Goal: Task Accomplishment & Management: Manage account settings

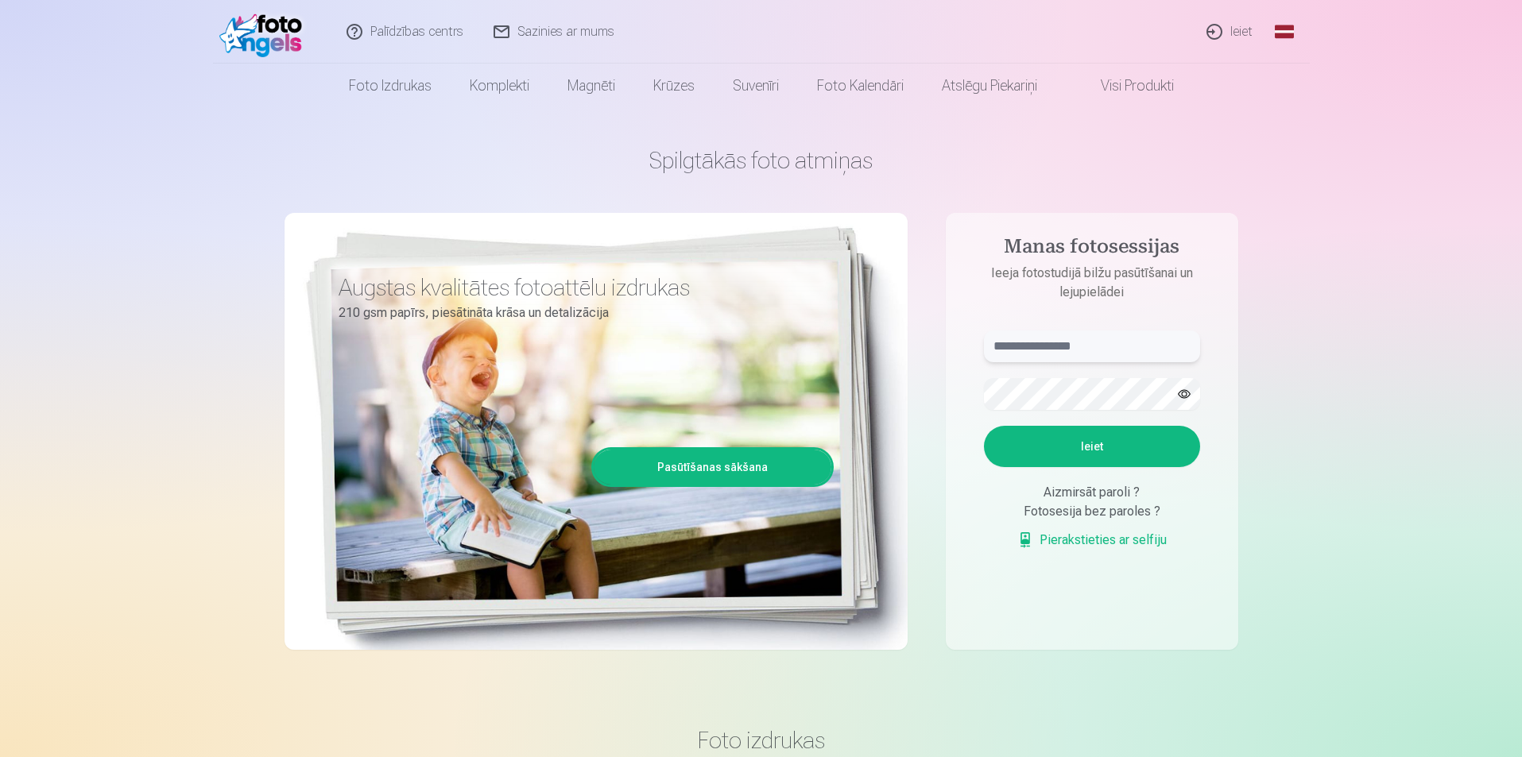
click at [1081, 347] on input "text" at bounding box center [1092, 347] width 216 height 32
click at [1089, 500] on div "Aizmirsāt paroli ?" at bounding box center [1092, 492] width 216 height 19
click at [1184, 494] on div "Aizmirsāt paroli ?" at bounding box center [1092, 492] width 216 height 19
click at [1085, 494] on div "Aizmirsāt paroli ?" at bounding box center [1092, 492] width 216 height 19
click at [1064, 344] on input "text" at bounding box center [1092, 347] width 216 height 32
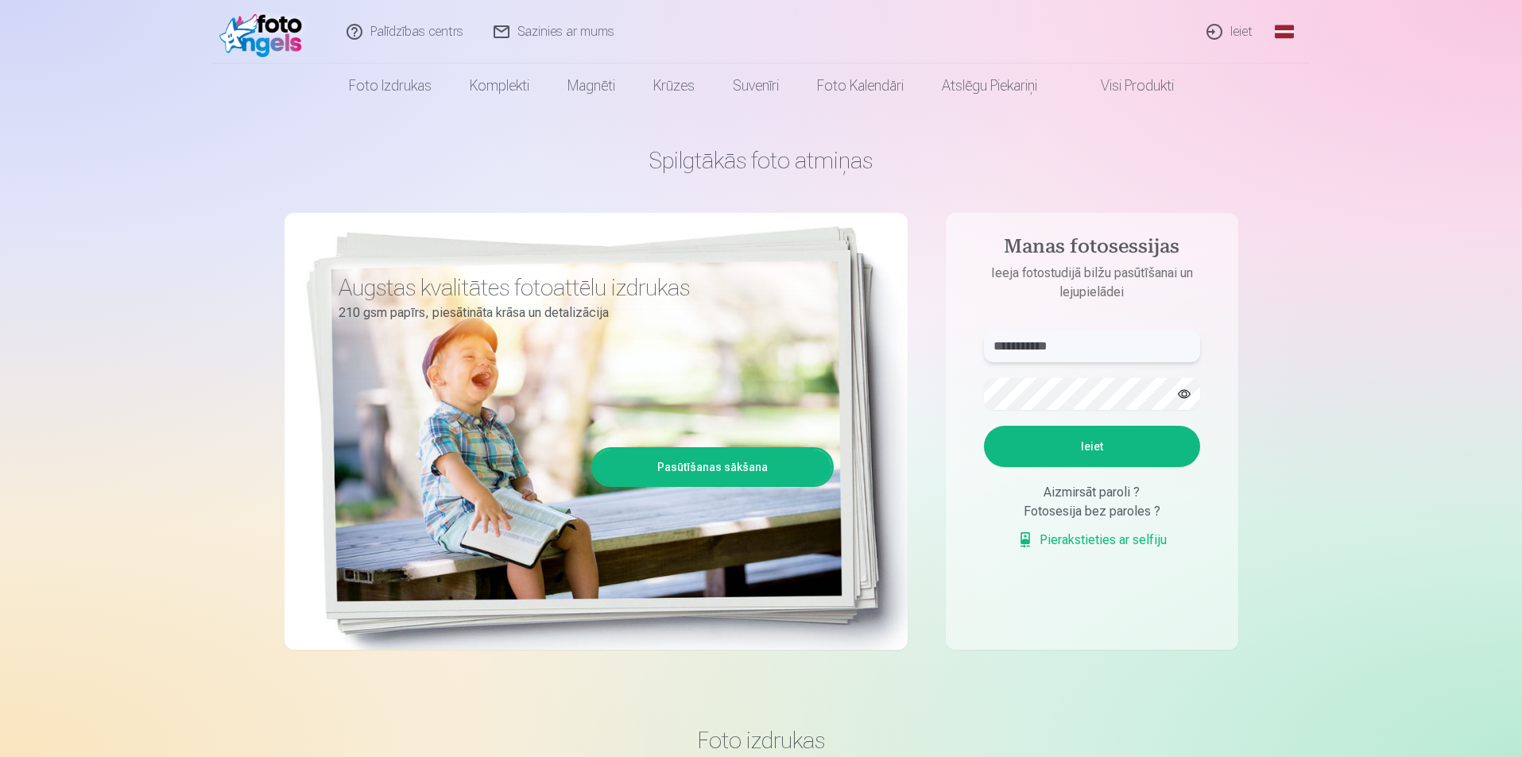
type input "**********"
click at [984, 426] on button "Ieiet" at bounding box center [1092, 446] width 216 height 41
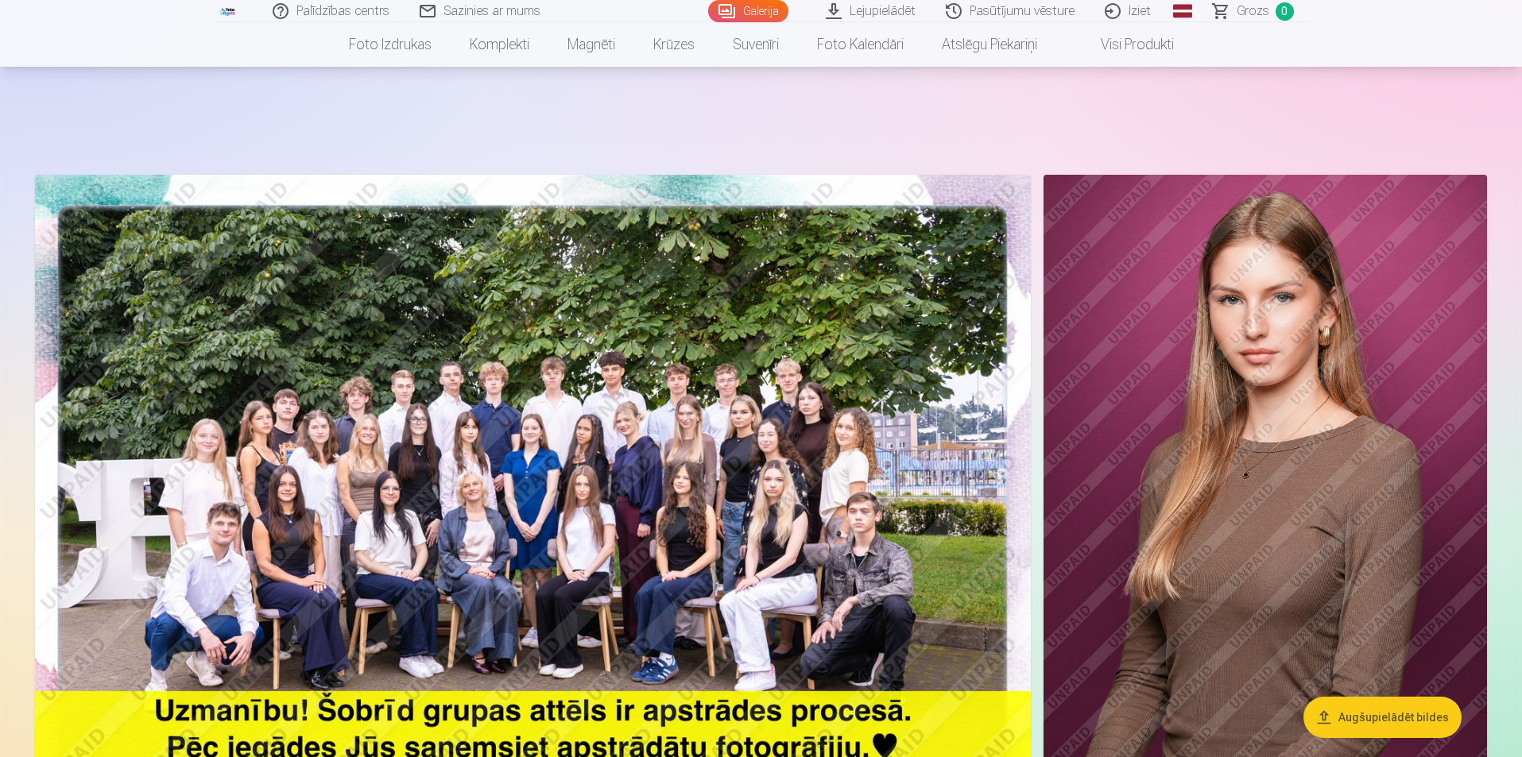
scroll to position [106, 0]
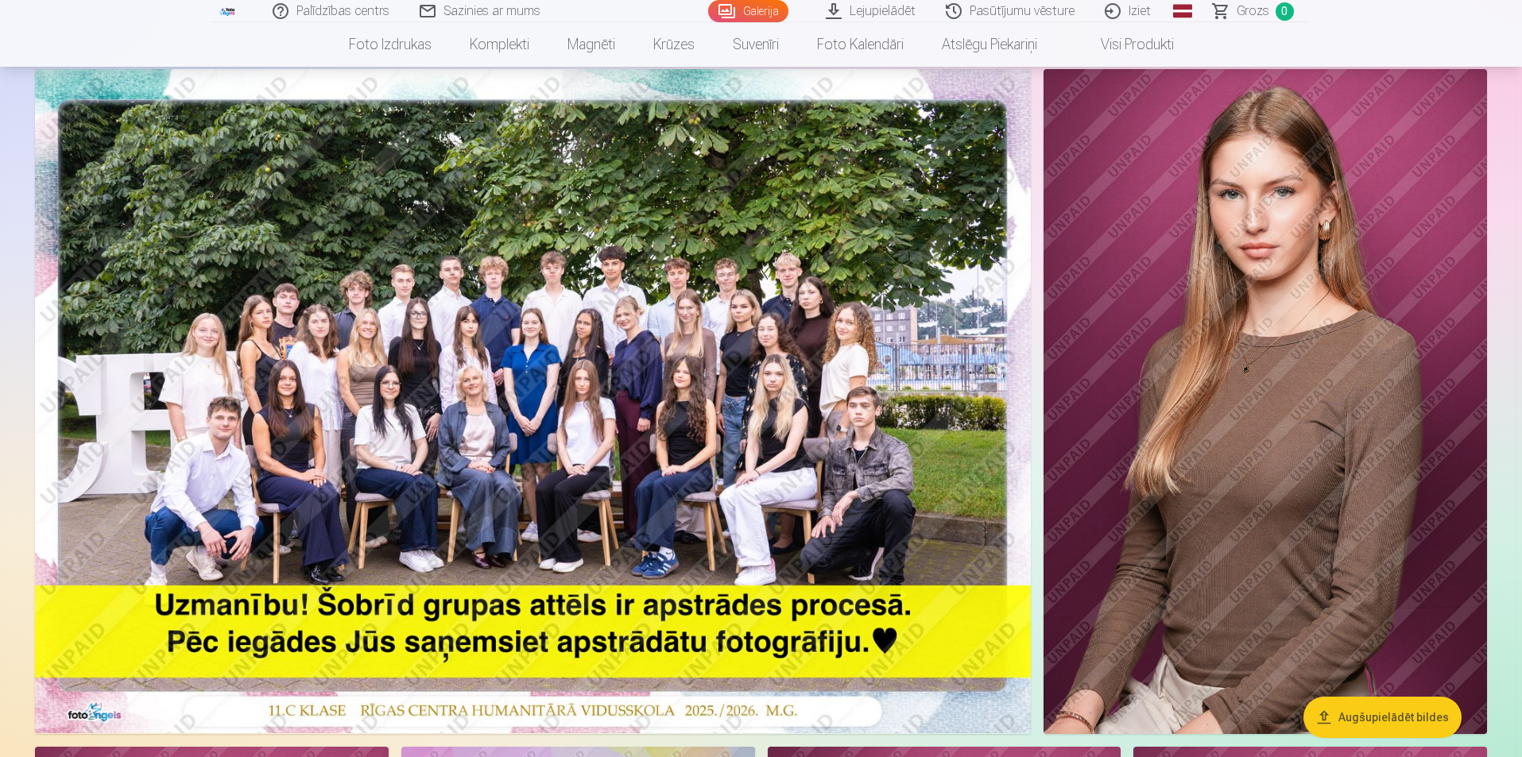
click at [264, 329] on img at bounding box center [533, 401] width 996 height 664
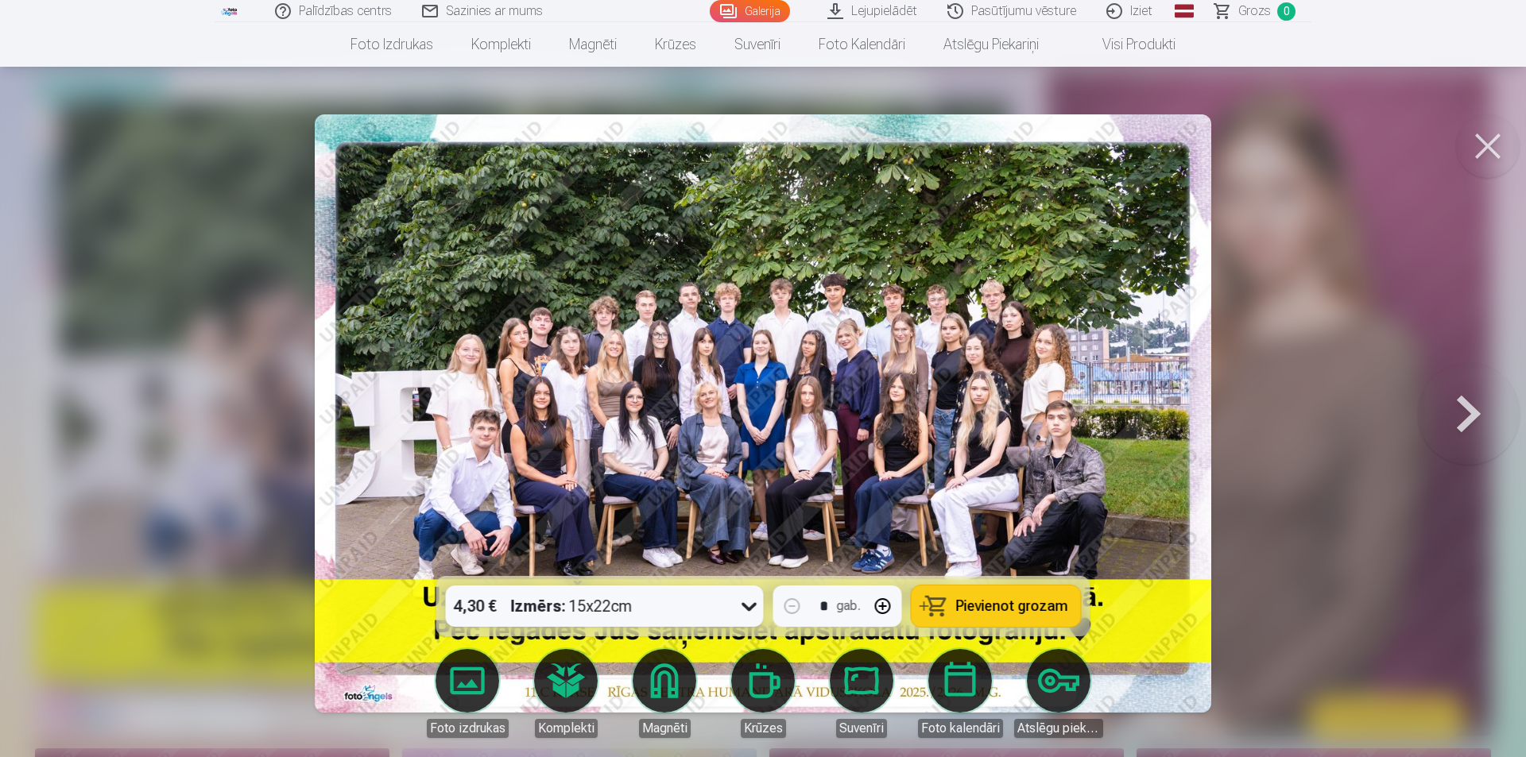
click at [522, 348] on img at bounding box center [763, 413] width 897 height 598
click at [536, 347] on img at bounding box center [763, 413] width 897 height 598
click at [1469, 422] on button at bounding box center [1469, 413] width 102 height 293
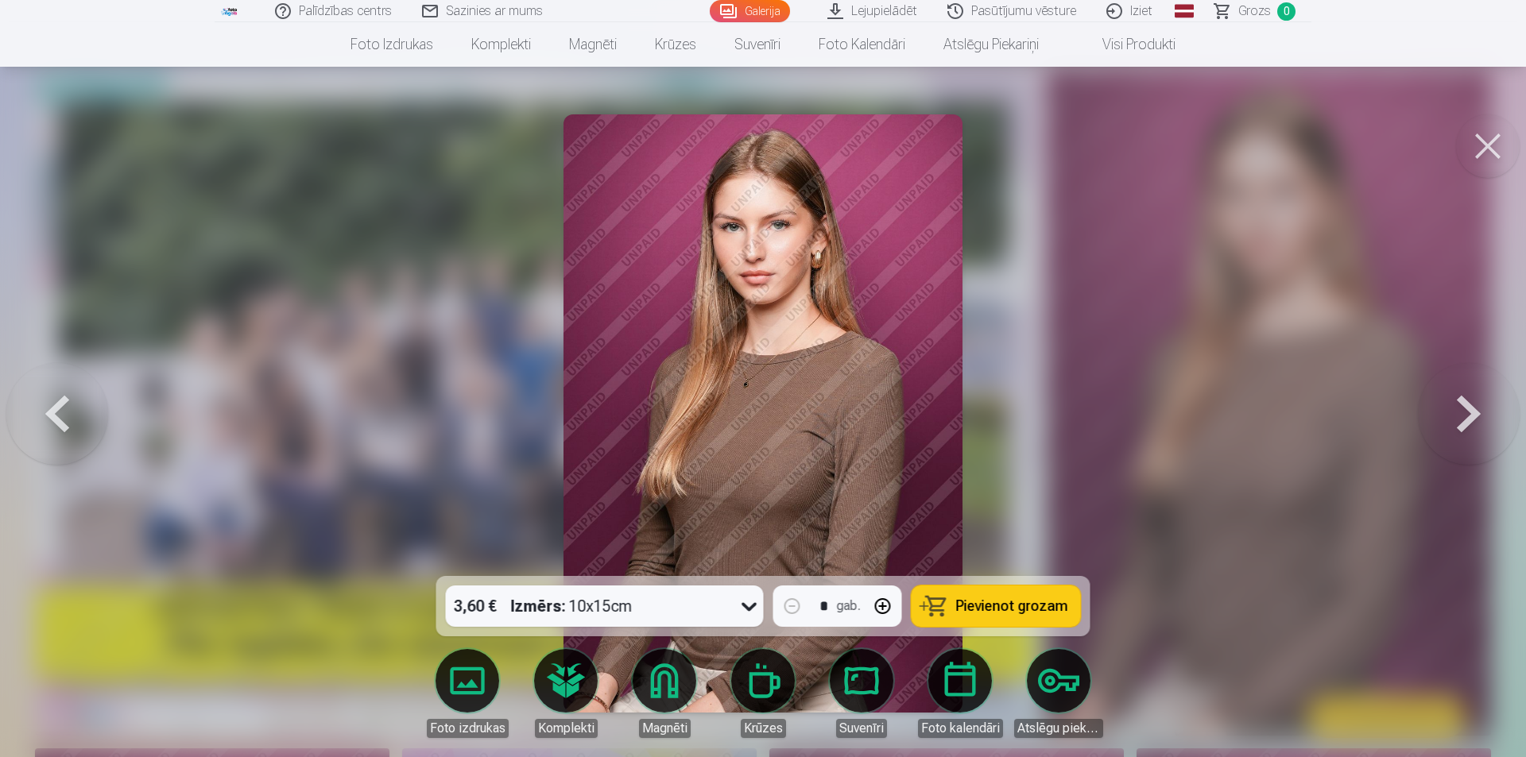
click at [1469, 422] on button at bounding box center [1469, 413] width 102 height 293
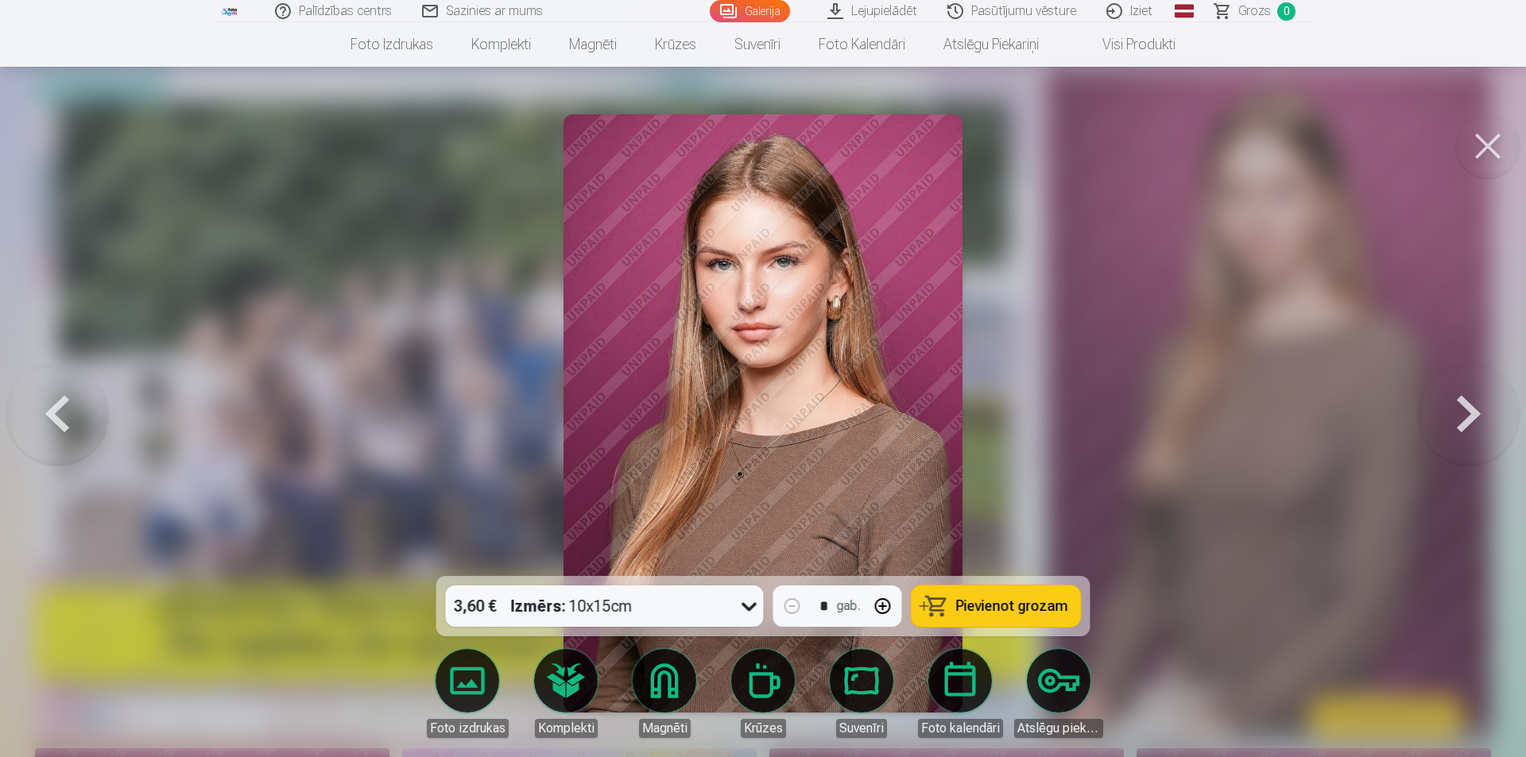
click at [1469, 422] on button at bounding box center [1469, 413] width 102 height 293
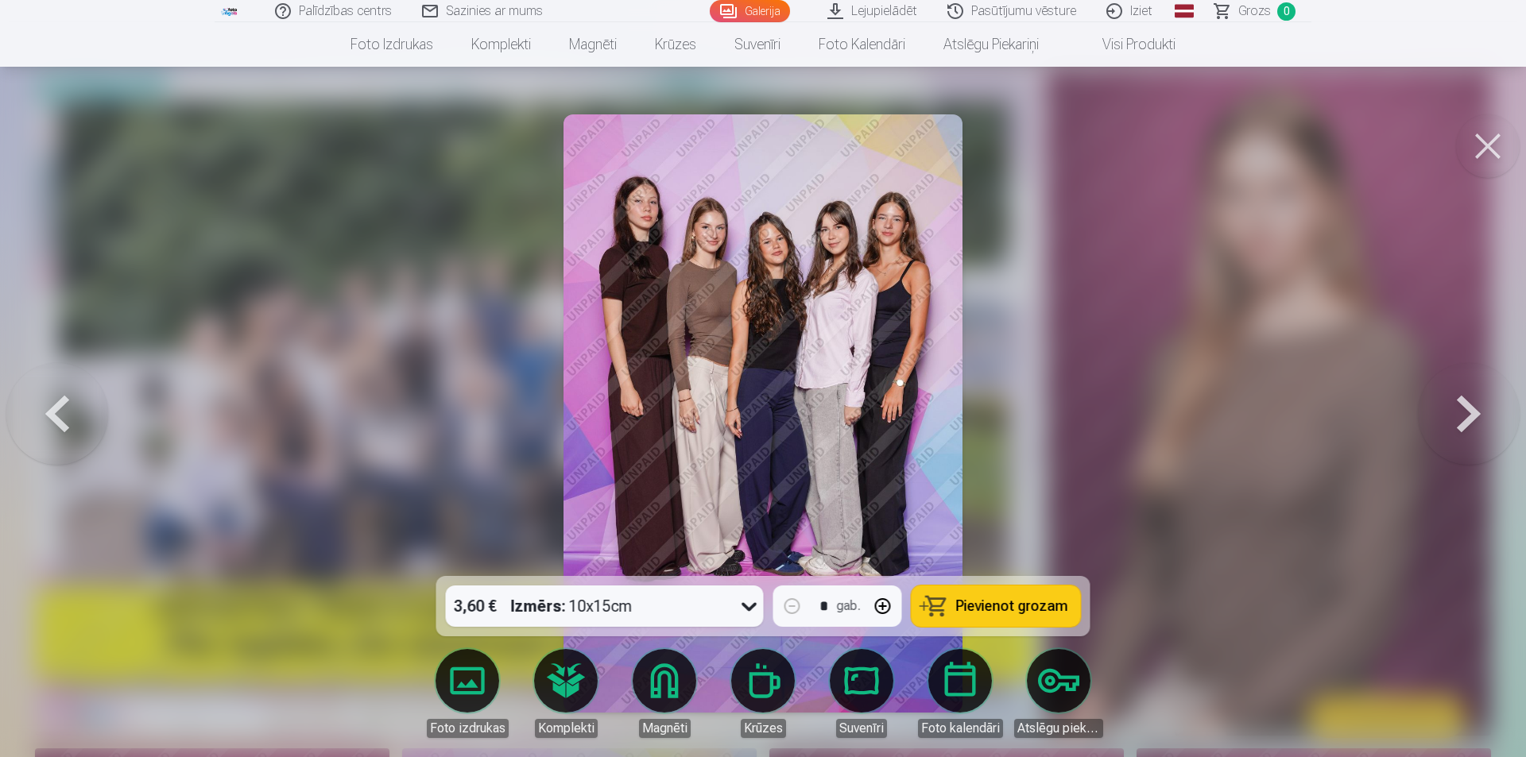
click at [1469, 422] on button at bounding box center [1469, 413] width 102 height 293
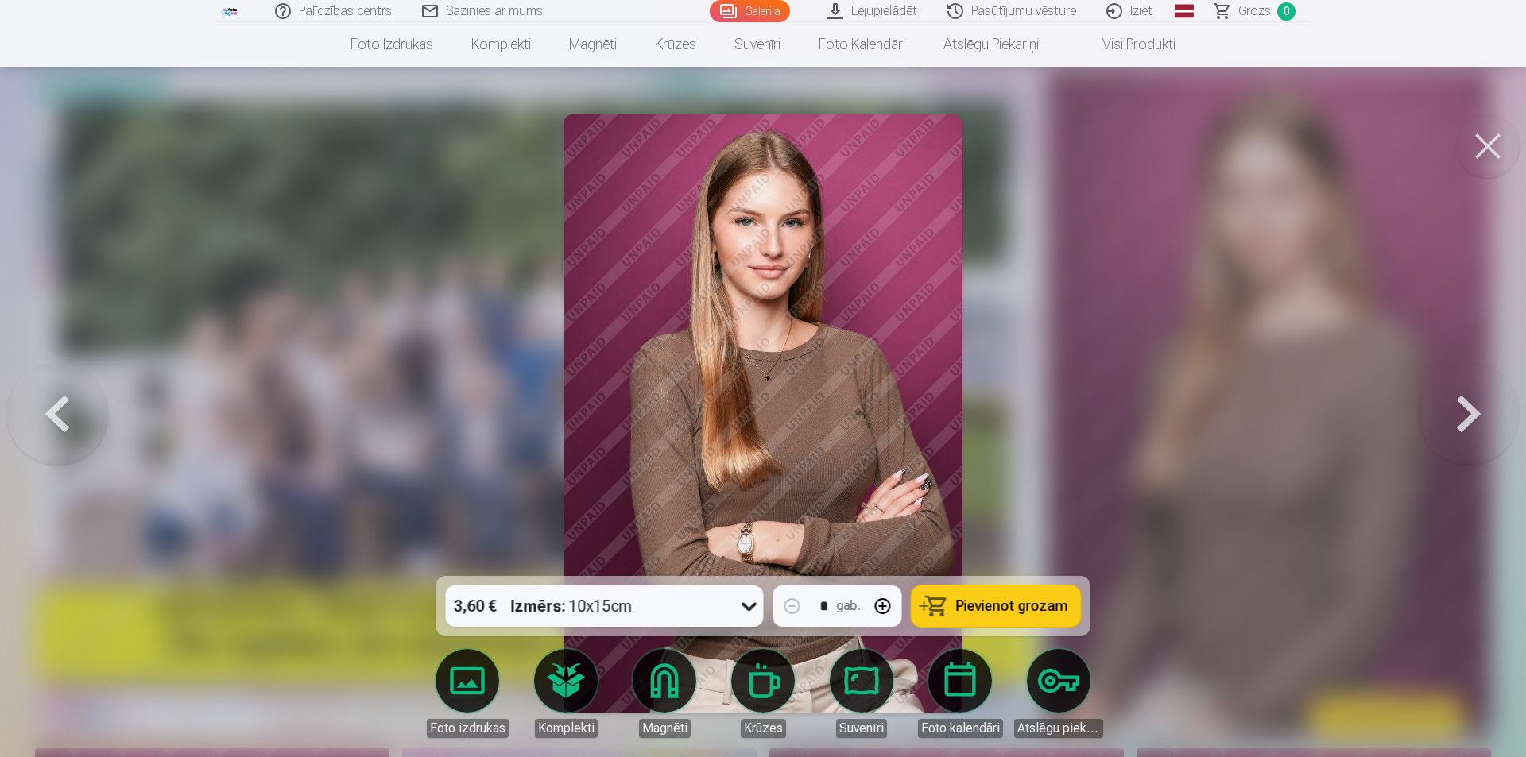
click at [1469, 422] on button at bounding box center [1469, 413] width 102 height 293
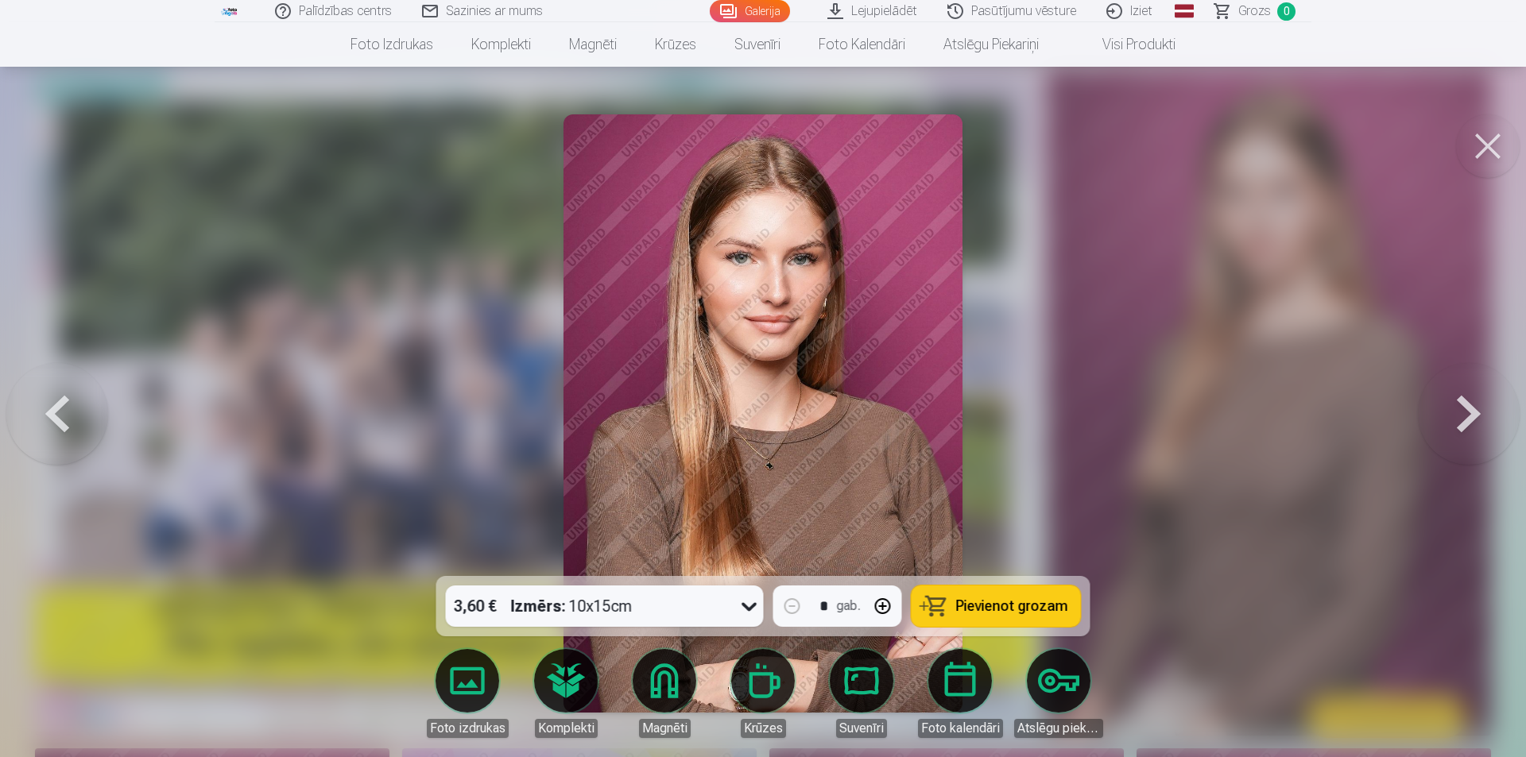
click at [1469, 422] on button at bounding box center [1469, 413] width 102 height 293
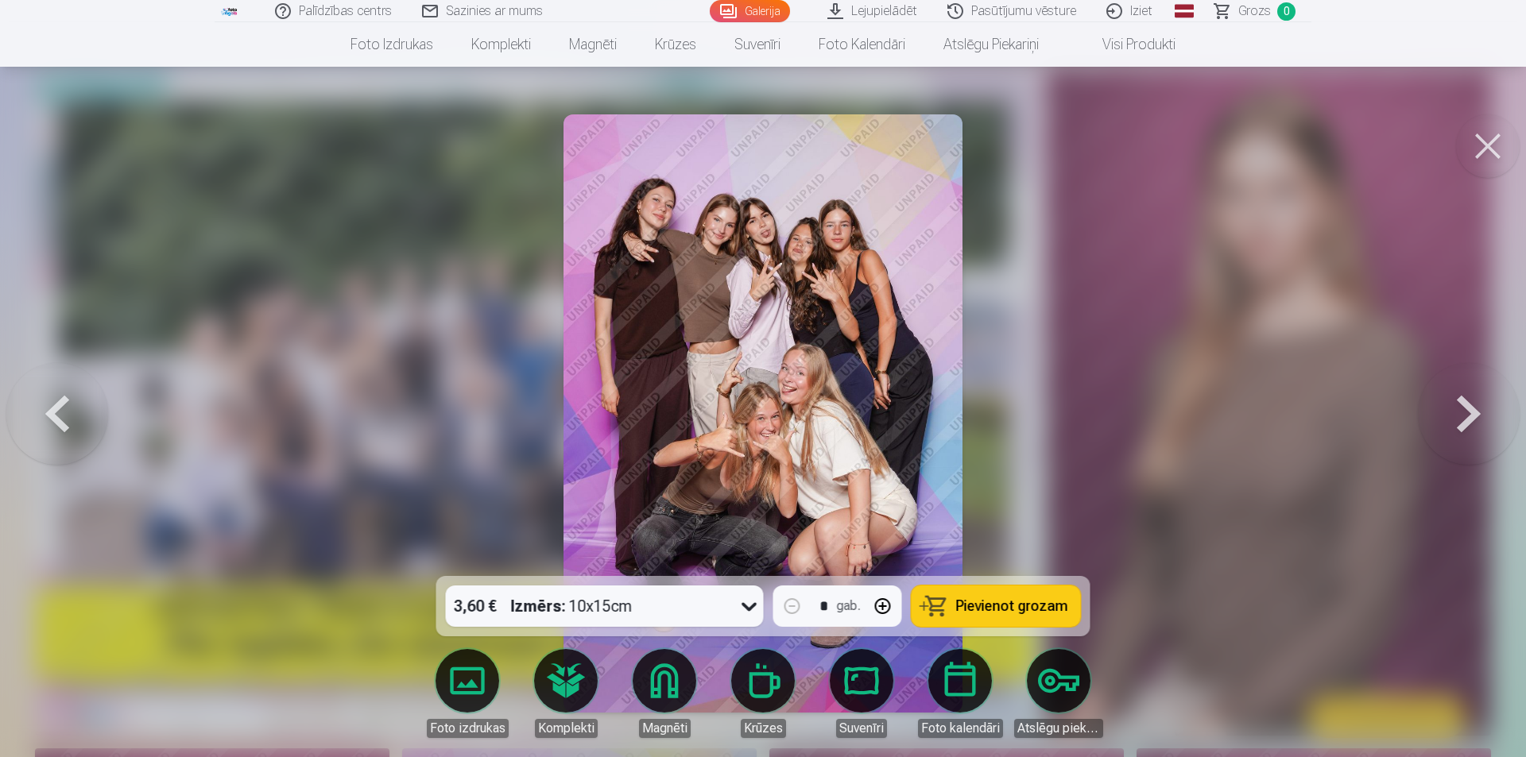
click at [1470, 421] on button at bounding box center [1469, 413] width 102 height 293
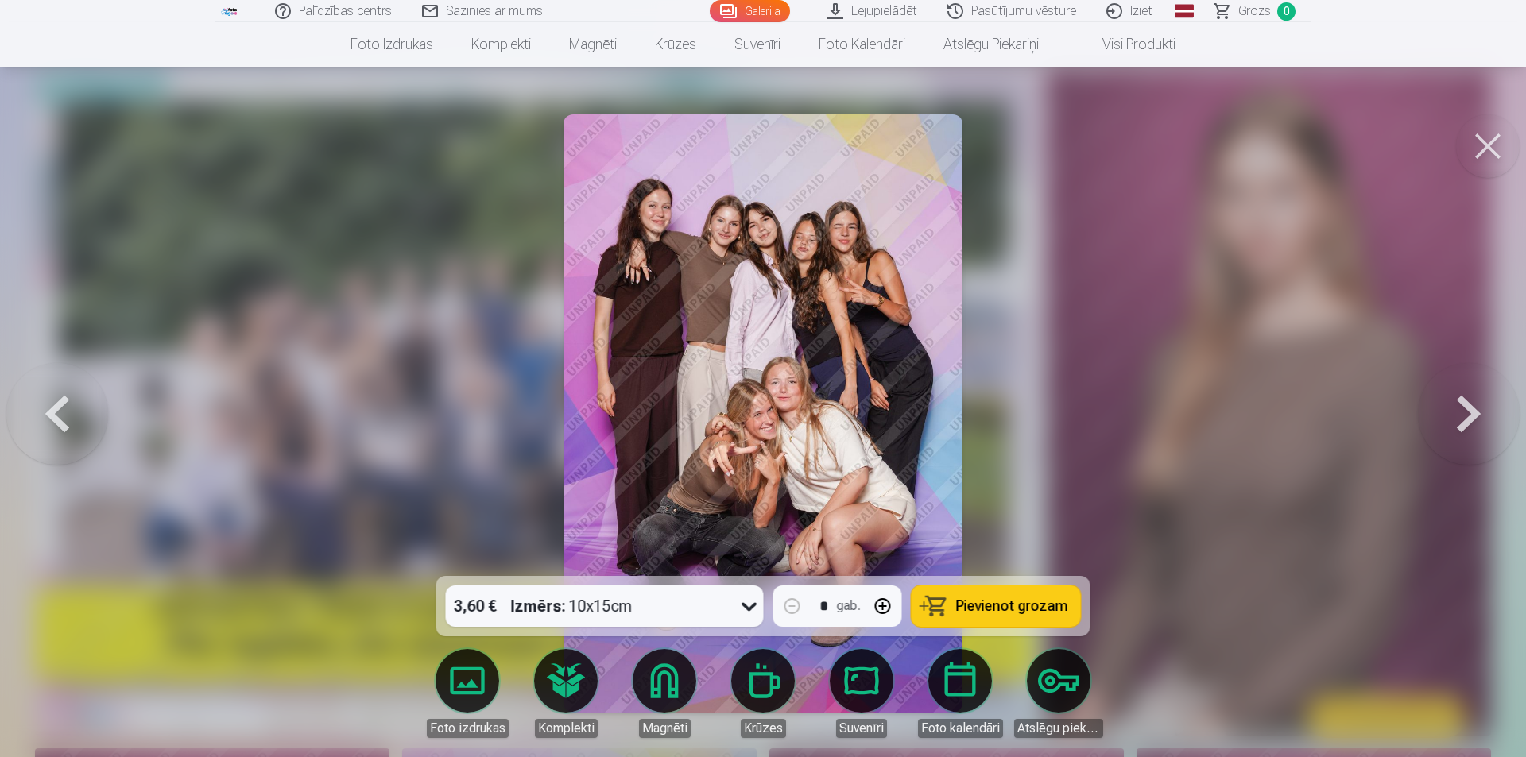
click at [1470, 421] on button at bounding box center [1469, 413] width 102 height 293
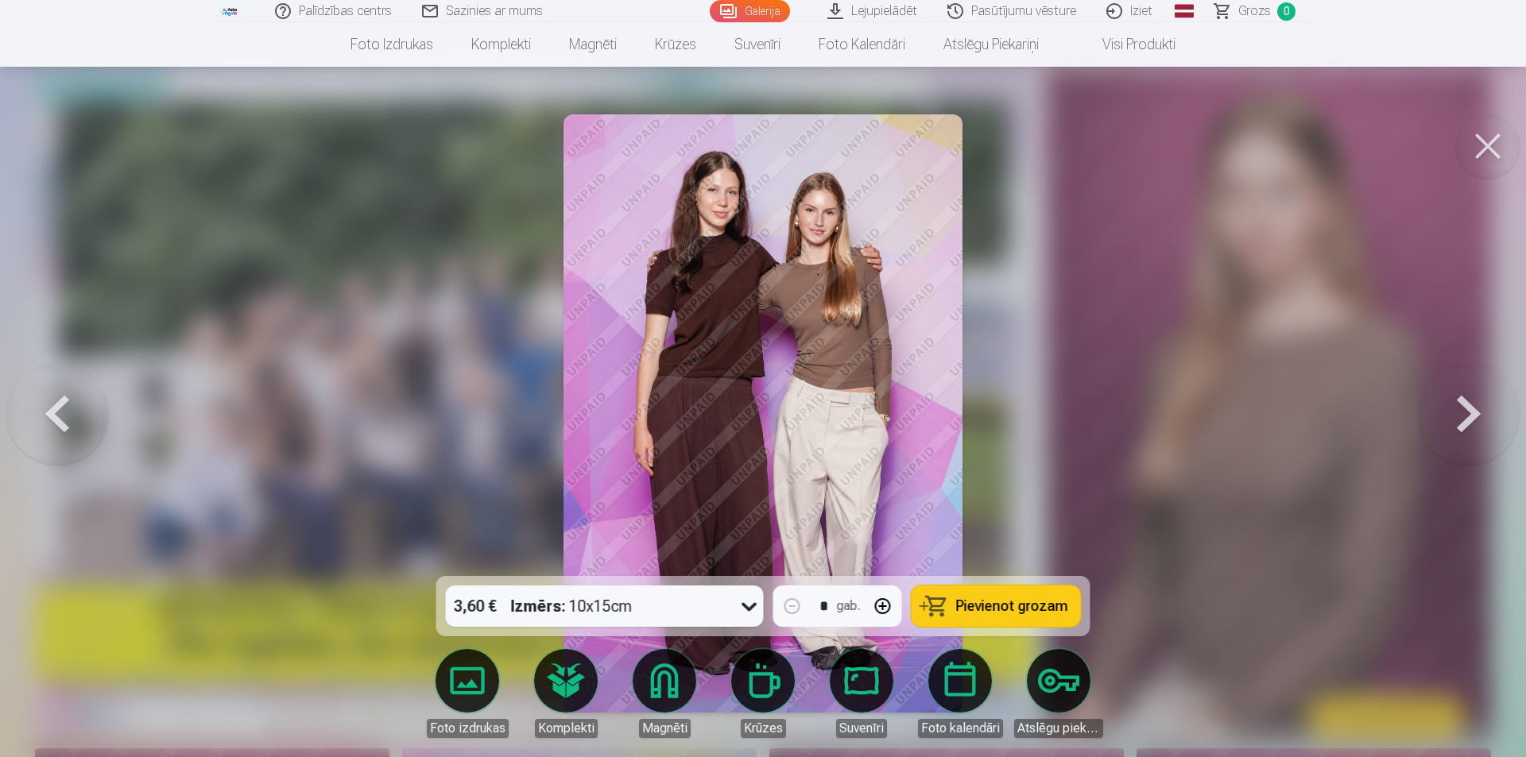
click at [1470, 421] on button at bounding box center [1469, 413] width 102 height 293
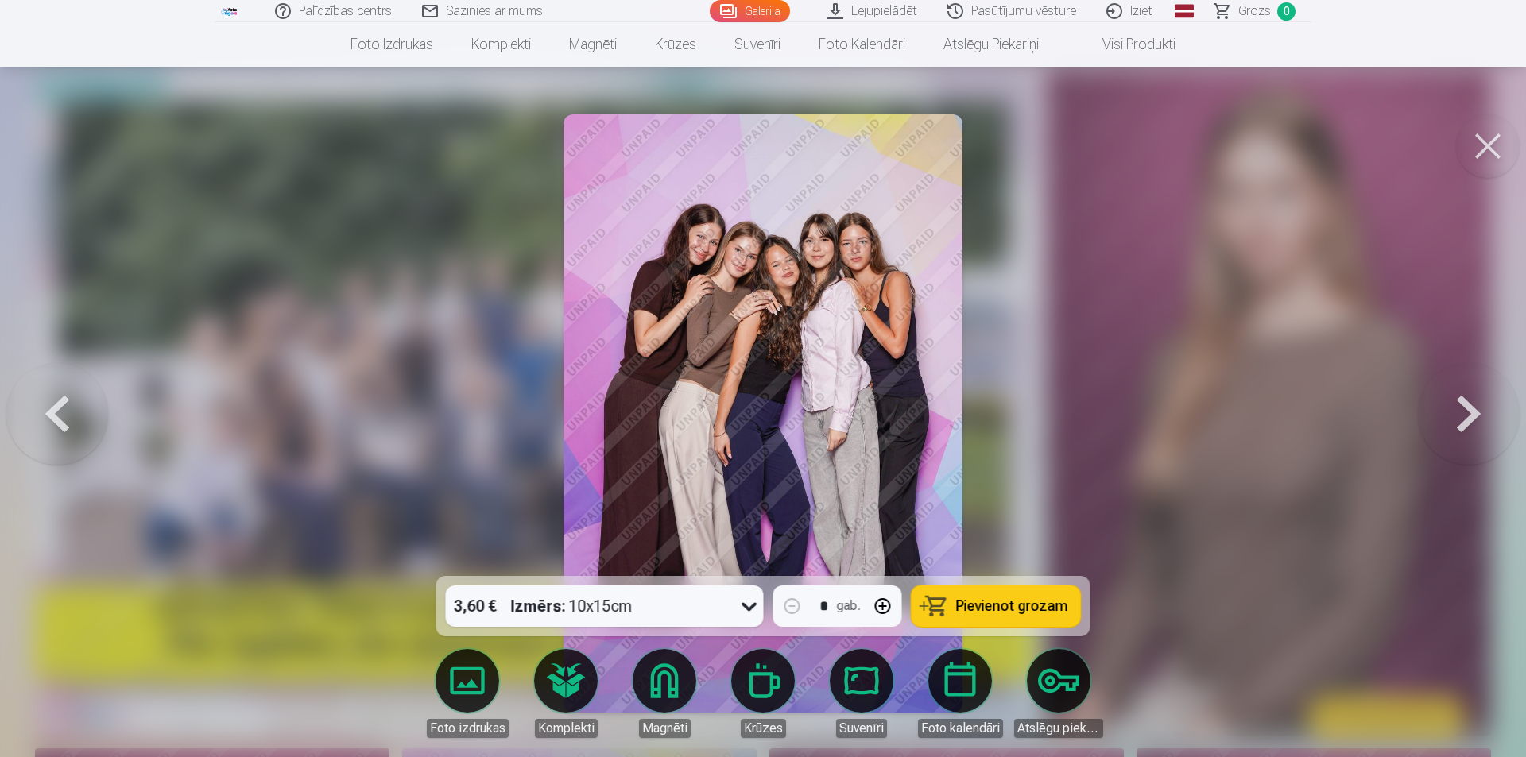
click at [1470, 421] on button at bounding box center [1469, 413] width 102 height 293
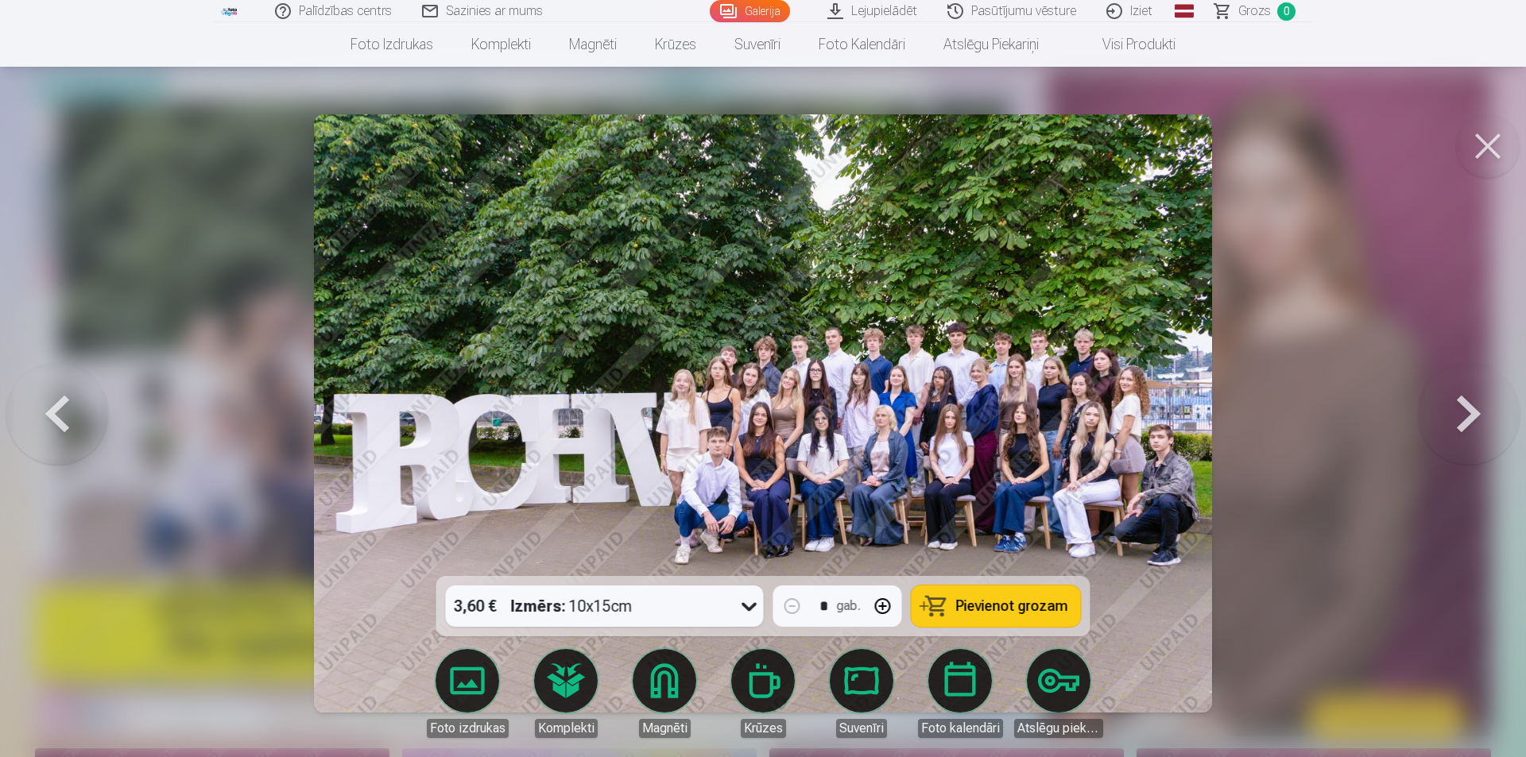
click at [1470, 421] on button at bounding box center [1469, 413] width 102 height 293
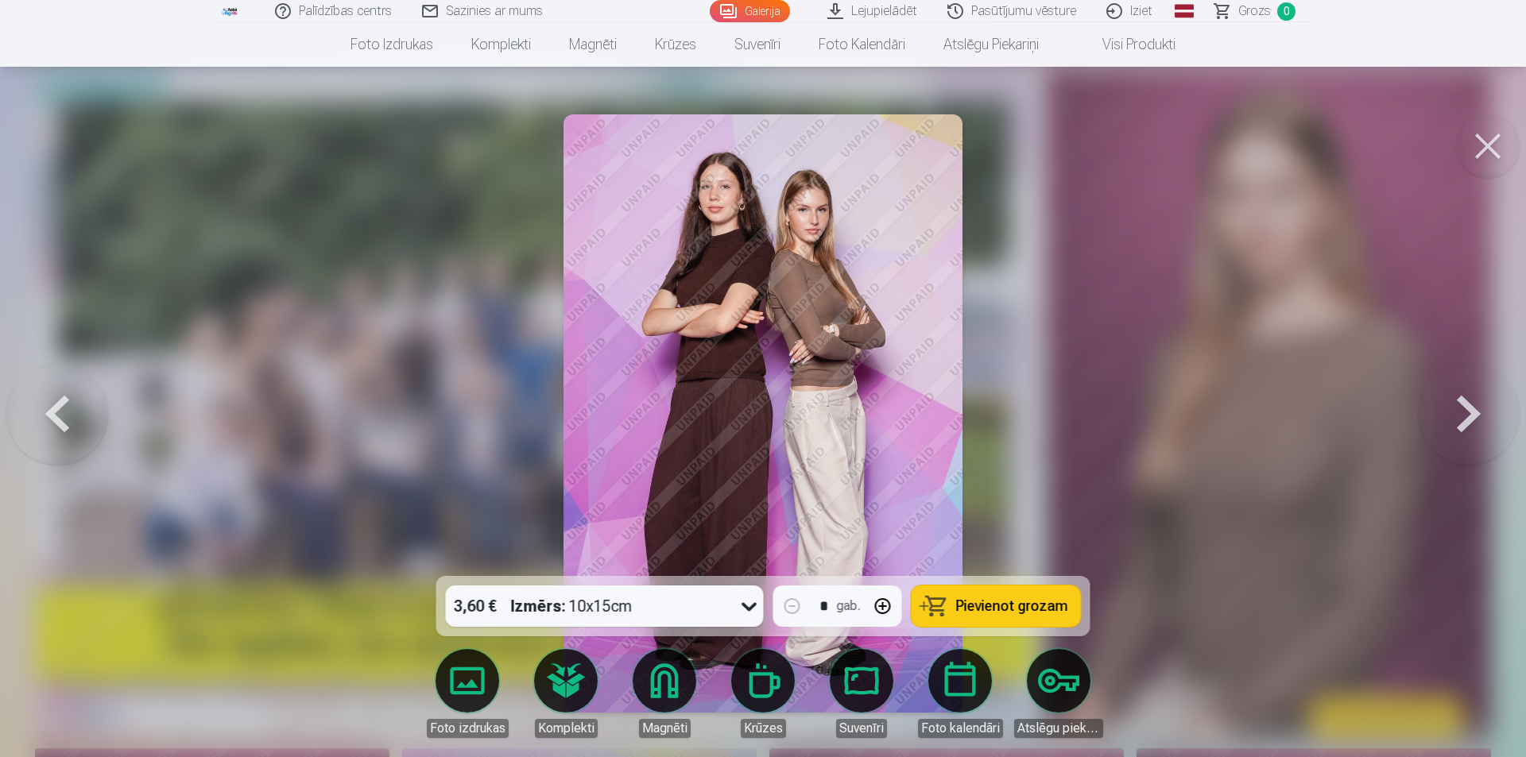
click at [1470, 421] on button at bounding box center [1469, 413] width 102 height 293
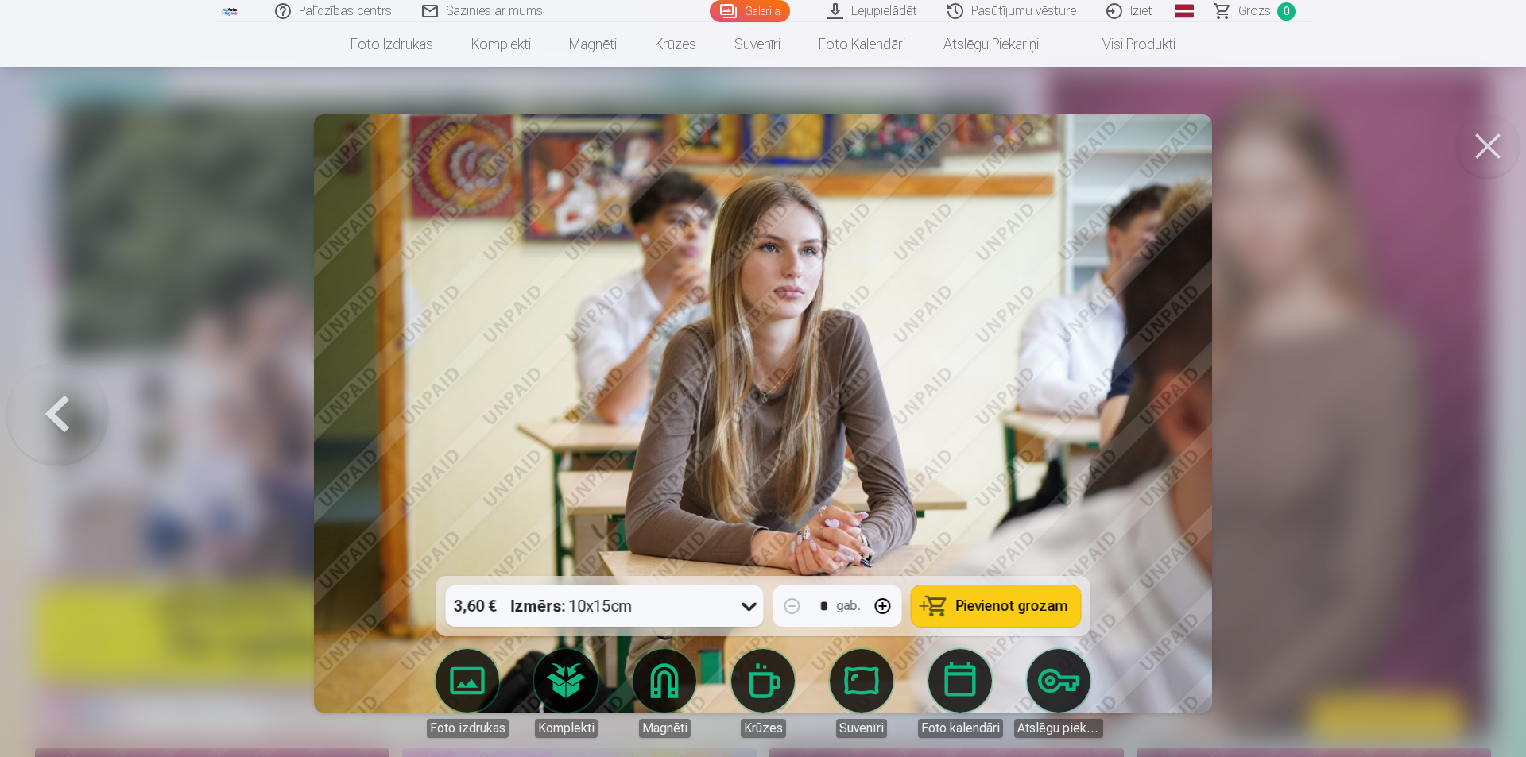
click at [1470, 421] on div at bounding box center [763, 378] width 1526 height 757
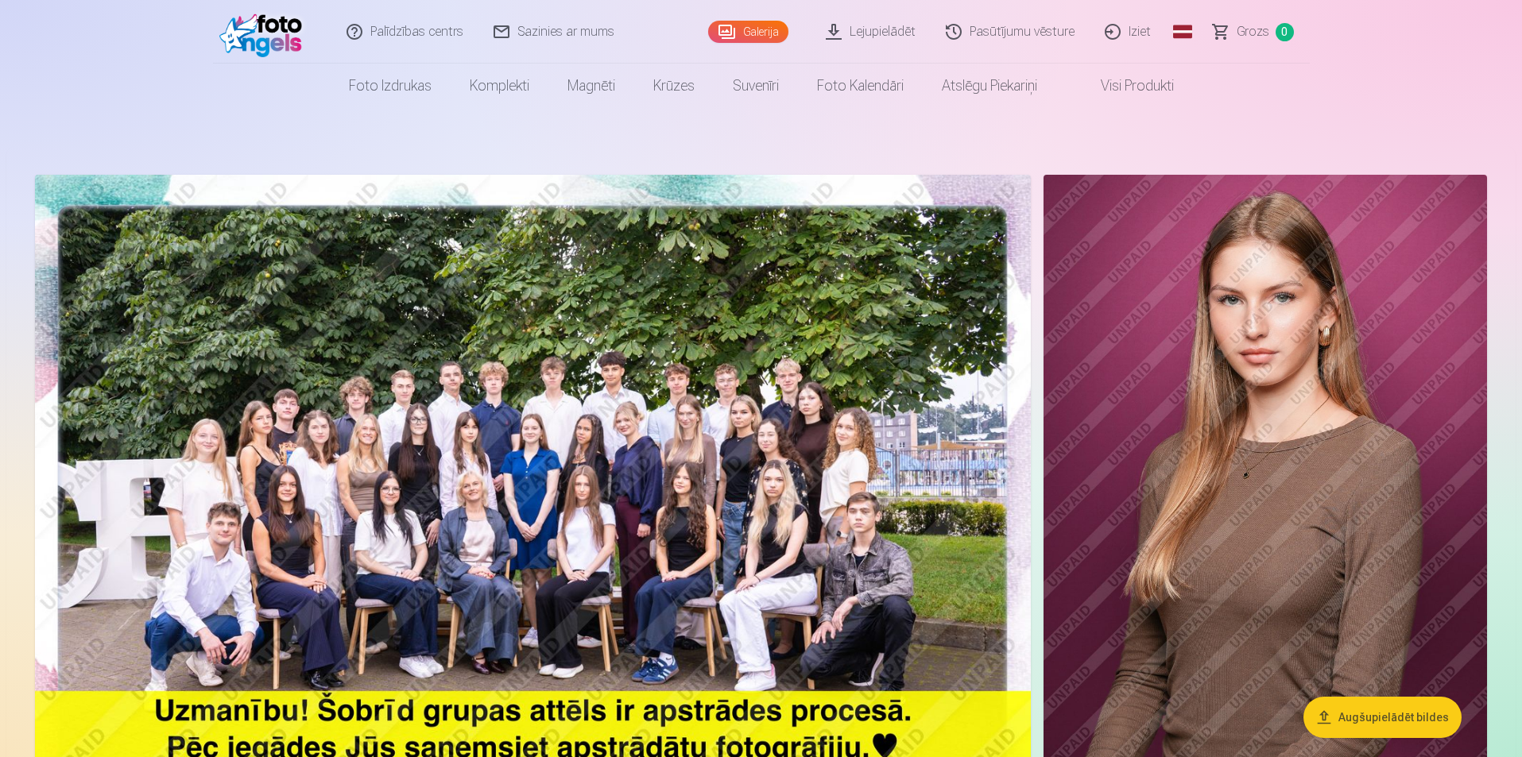
click at [1138, 33] on link "Iziet" at bounding box center [1128, 32] width 76 height 64
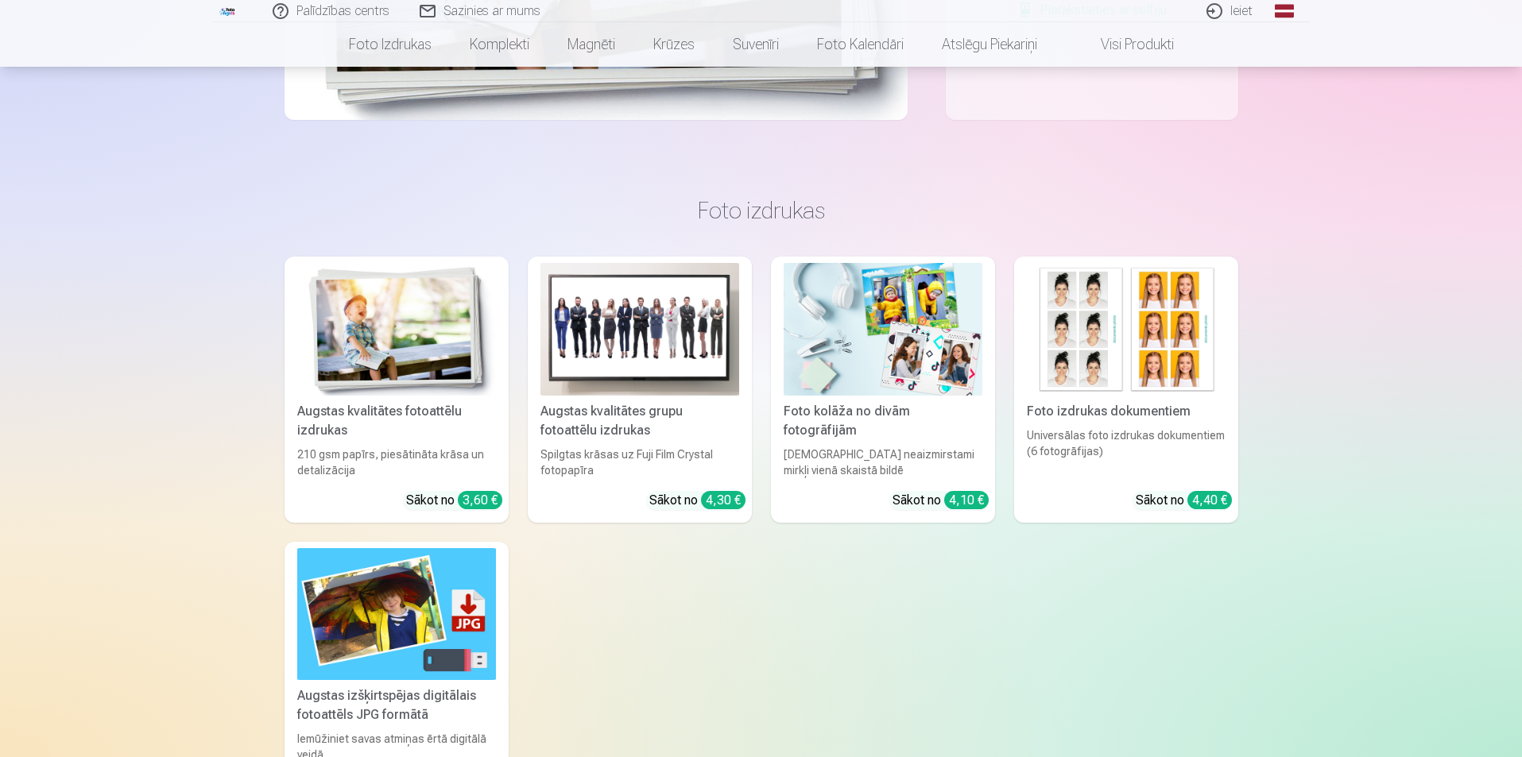
scroll to position [636, 0]
